Goal: Task Accomplishment & Management: Manage account settings

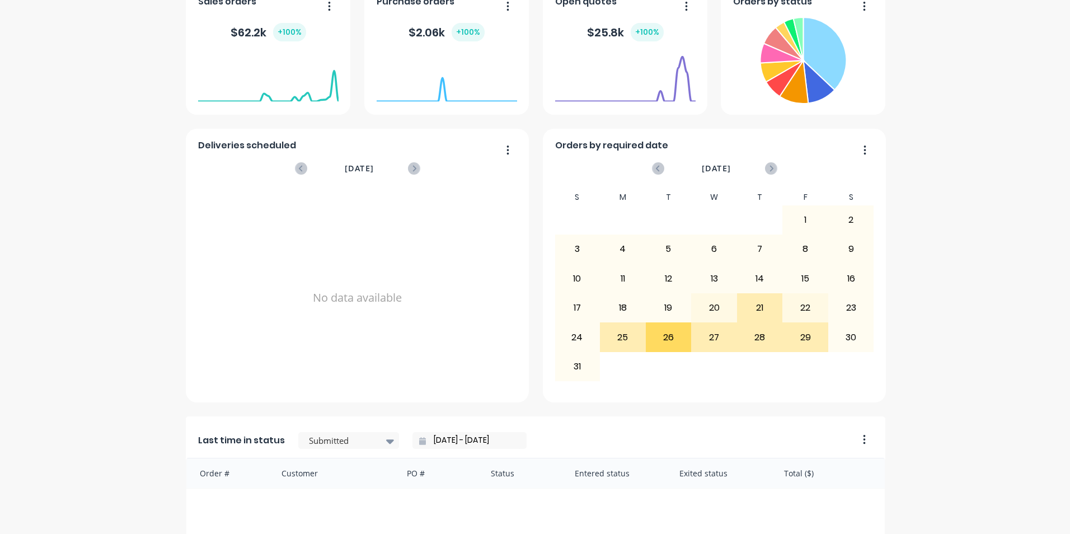
scroll to position [280, 0]
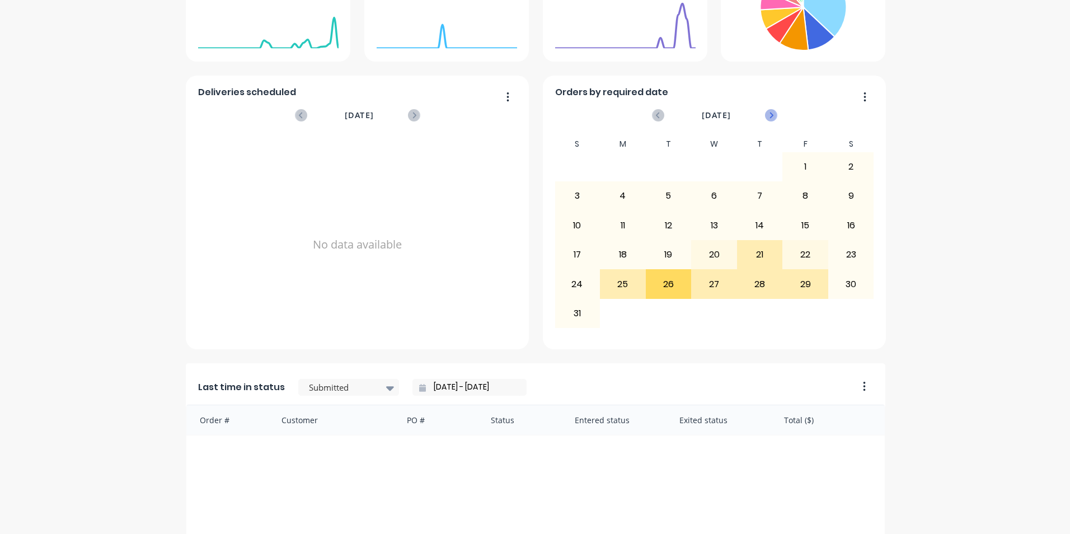
click at [767, 115] on icon at bounding box center [771, 115] width 12 height 12
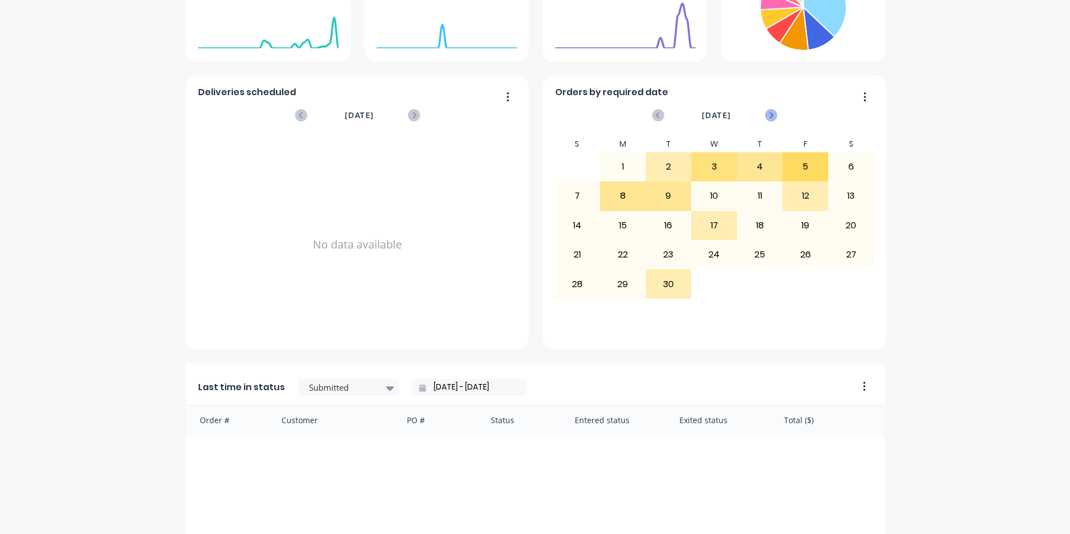
click at [765, 118] on icon at bounding box center [771, 115] width 12 height 12
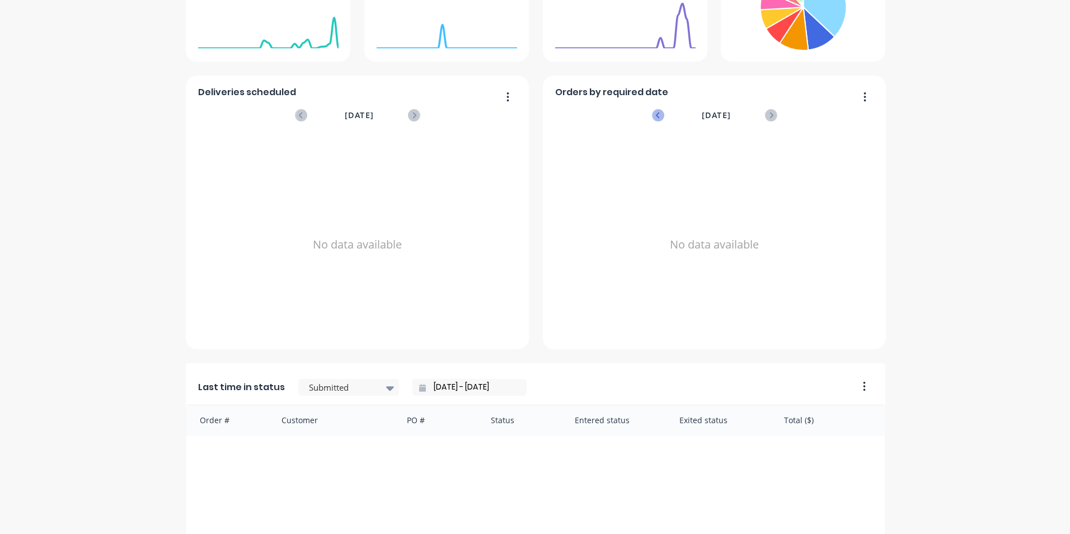
click at [657, 116] on icon at bounding box center [658, 115] width 12 height 12
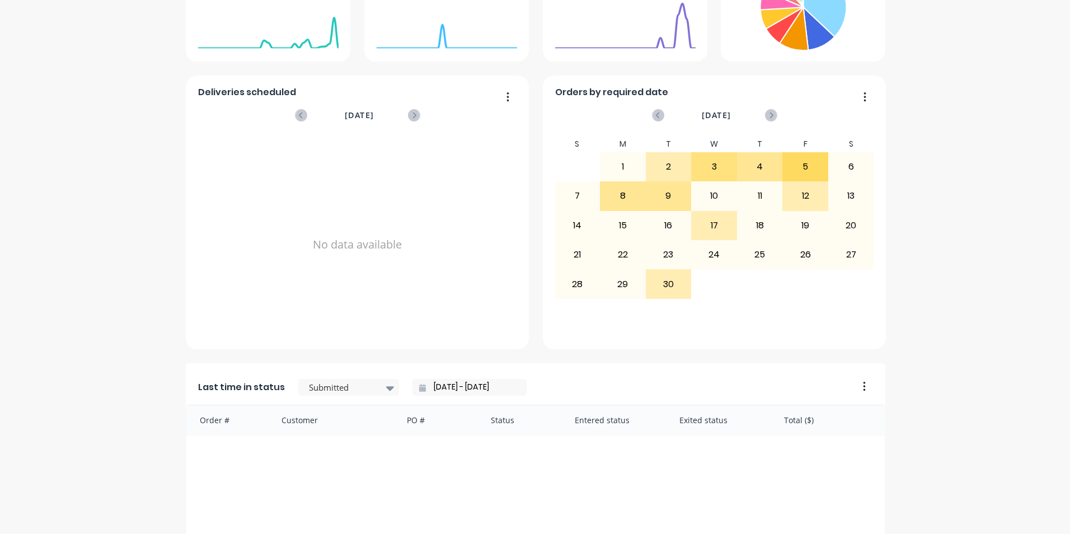
click at [863, 389] on icon "button" at bounding box center [864, 386] width 2 height 9
click at [795, 409] on div "Delete" at bounding box center [818, 415] width 86 height 16
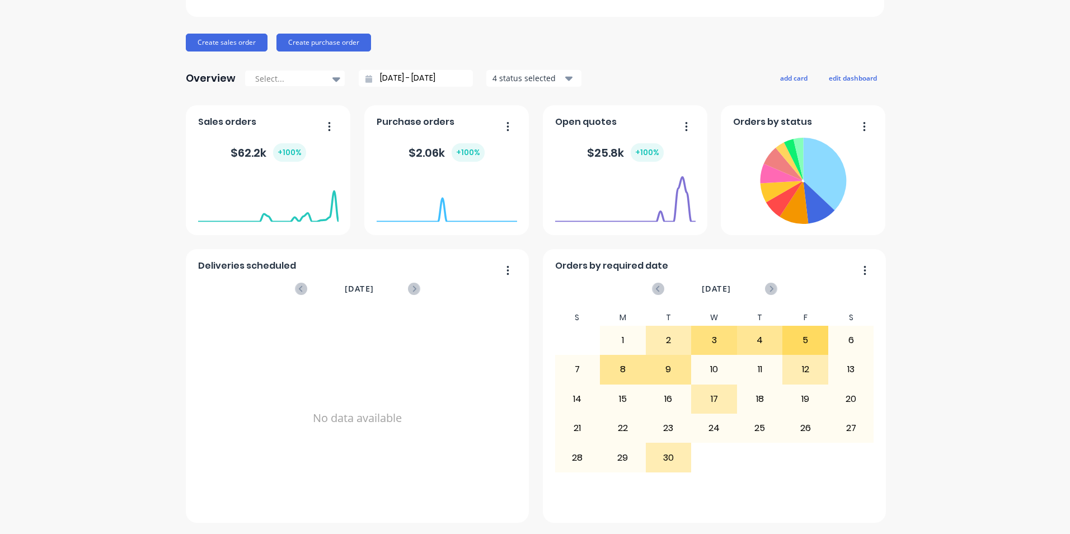
scroll to position [106, 0]
click at [507, 270] on icon "button" at bounding box center [508, 269] width 2 height 9
click at [297, 288] on icon at bounding box center [301, 289] width 12 height 12
click at [411, 296] on div "[DATE]" at bounding box center [357, 288] width 123 height 23
click at [411, 290] on icon at bounding box center [414, 289] width 12 height 12
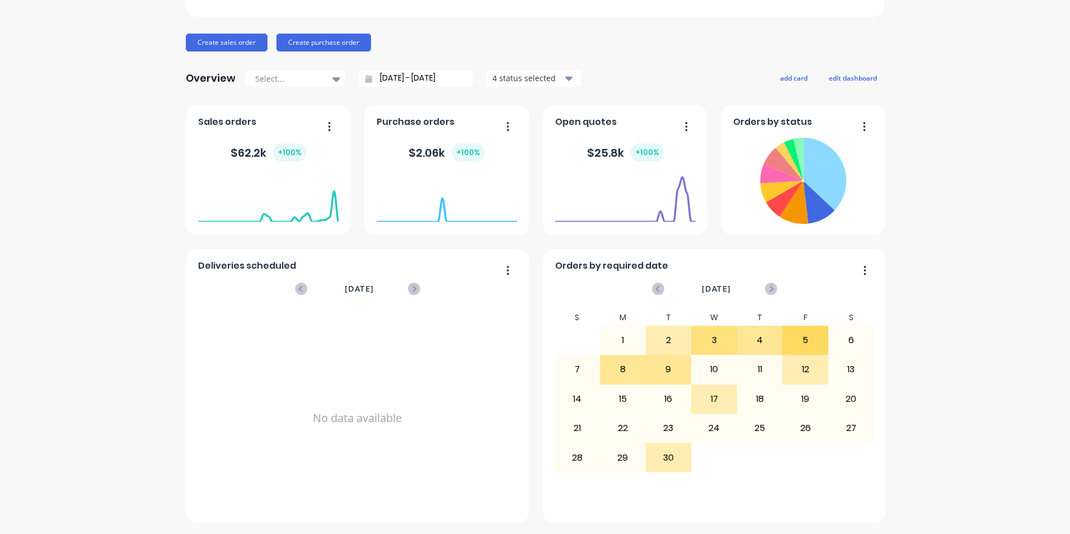
click at [411, 290] on icon at bounding box center [414, 289] width 12 height 12
click at [299, 290] on icon at bounding box center [301, 289] width 12 height 12
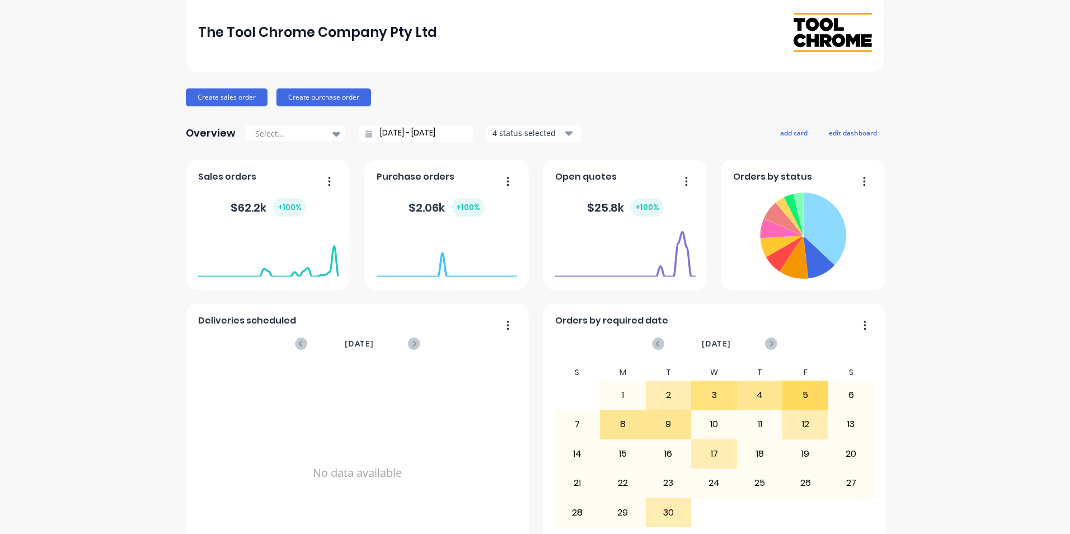
scroll to position [0, 0]
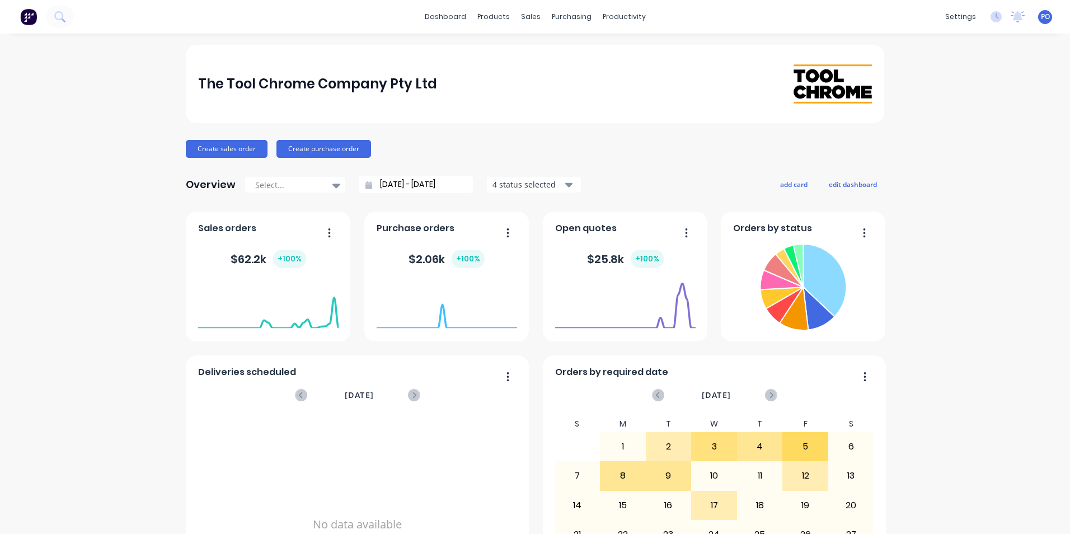
click at [565, 185] on icon "button" at bounding box center [569, 185] width 8 height 4
click at [632, 50] on div "Workflow" at bounding box center [640, 54] width 34 height 10
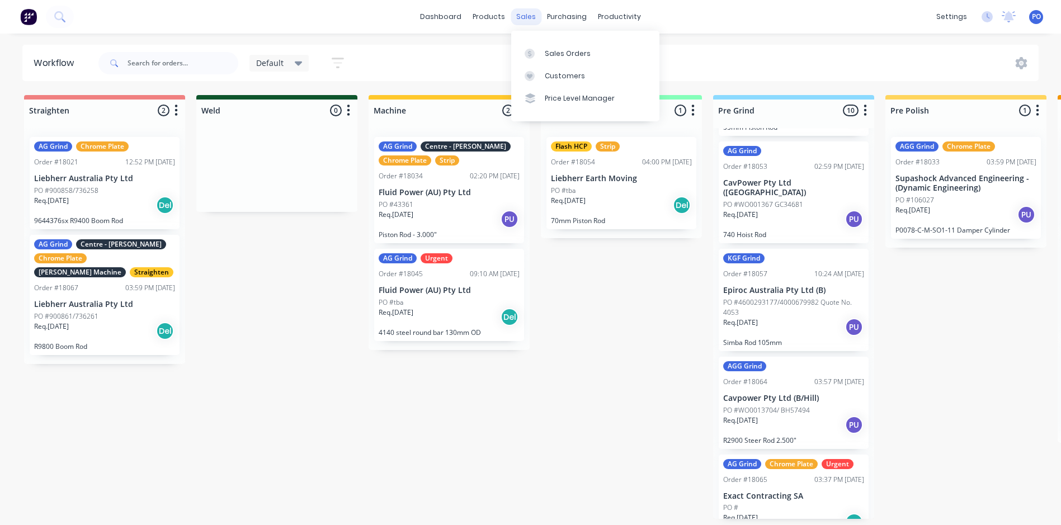
click at [520, 17] on div "sales" at bounding box center [526, 16] width 31 height 17
click at [562, 55] on div "Sales Orders" at bounding box center [568, 54] width 46 height 10
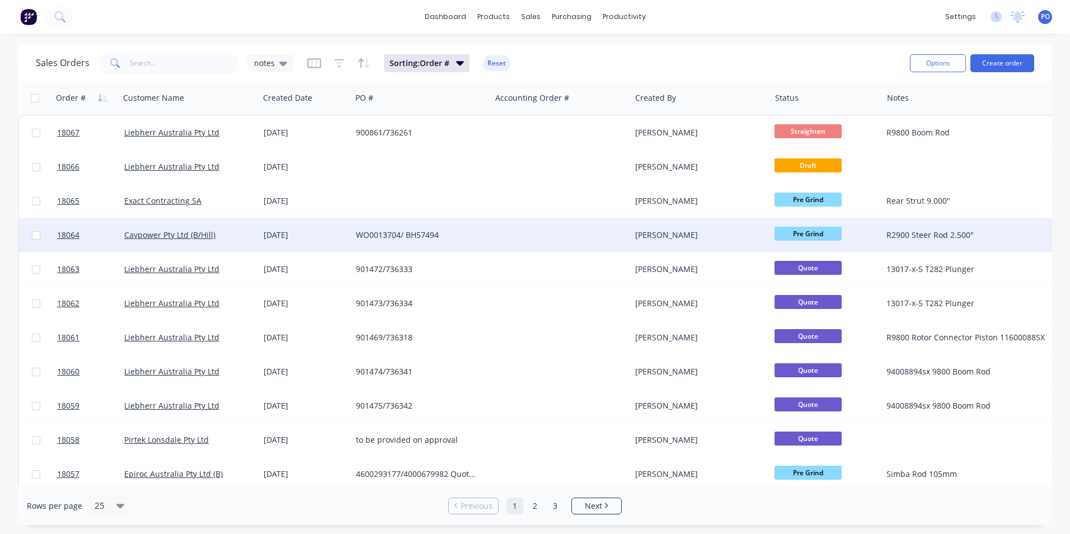
click at [483, 246] on div "WO0013704/ BH57494" at bounding box center [420, 235] width 139 height 34
